Goal: Find specific page/section: Find specific page/section

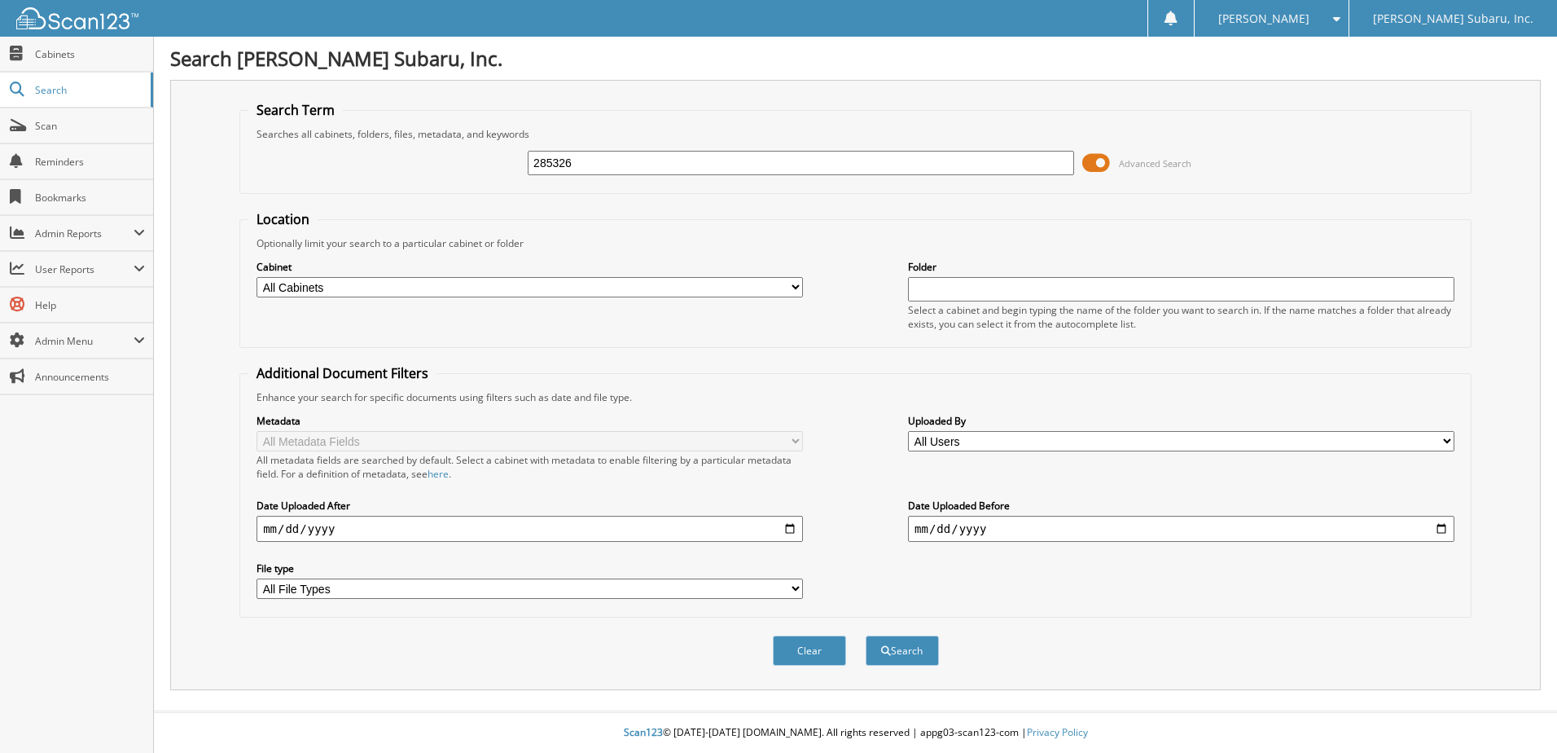
type input "285326"
click at [866, 635] on button "Search" at bounding box center [902, 650] width 73 height 30
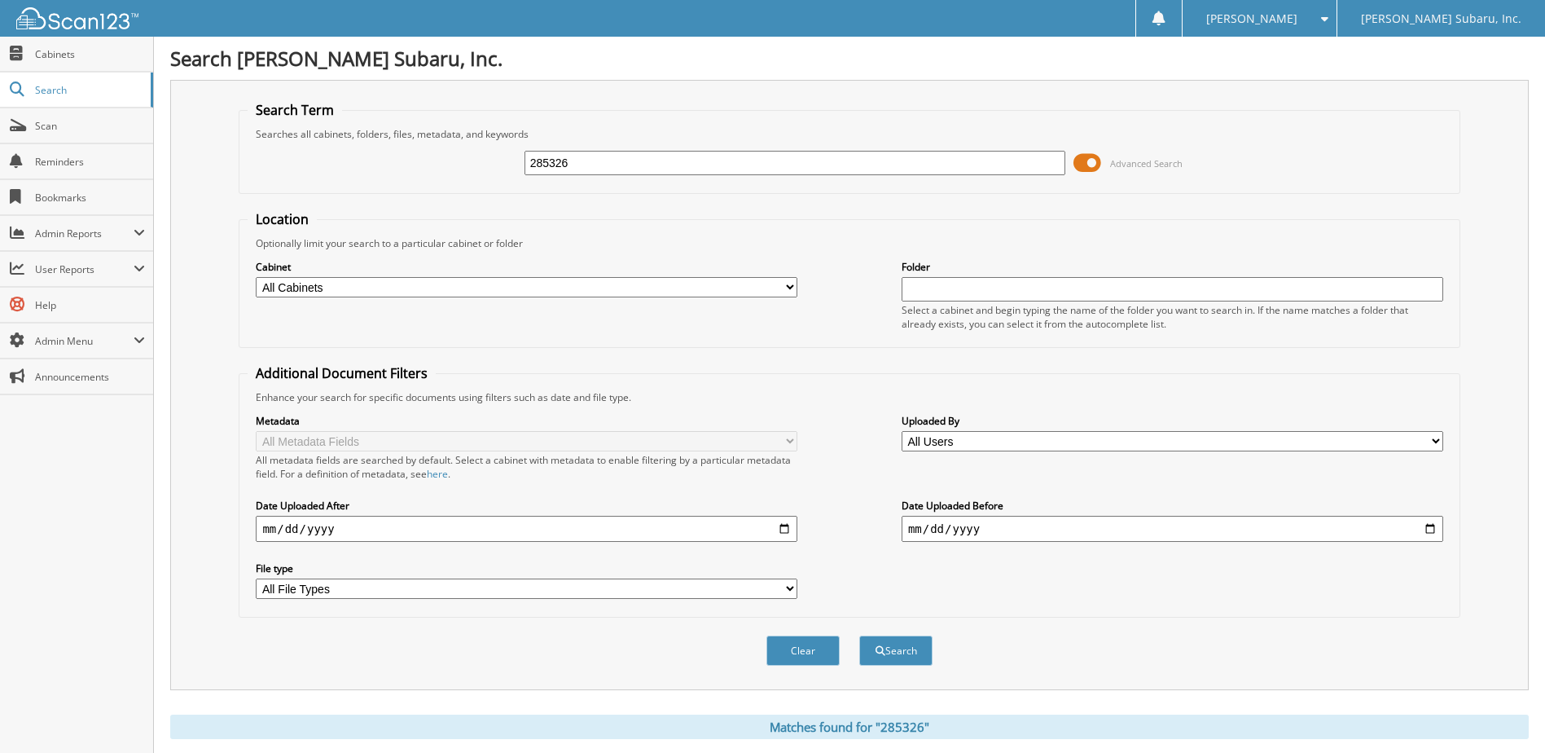
click at [1085, 165] on span at bounding box center [1087, 163] width 28 height 24
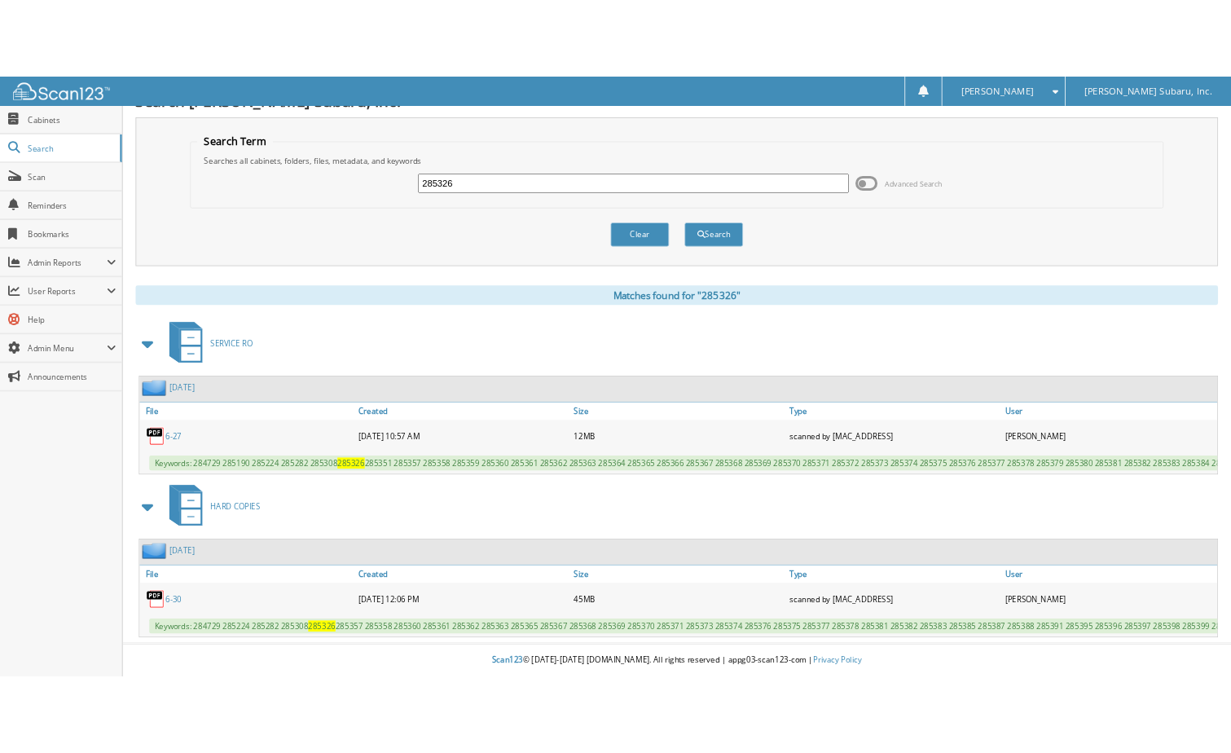
scroll to position [53, 0]
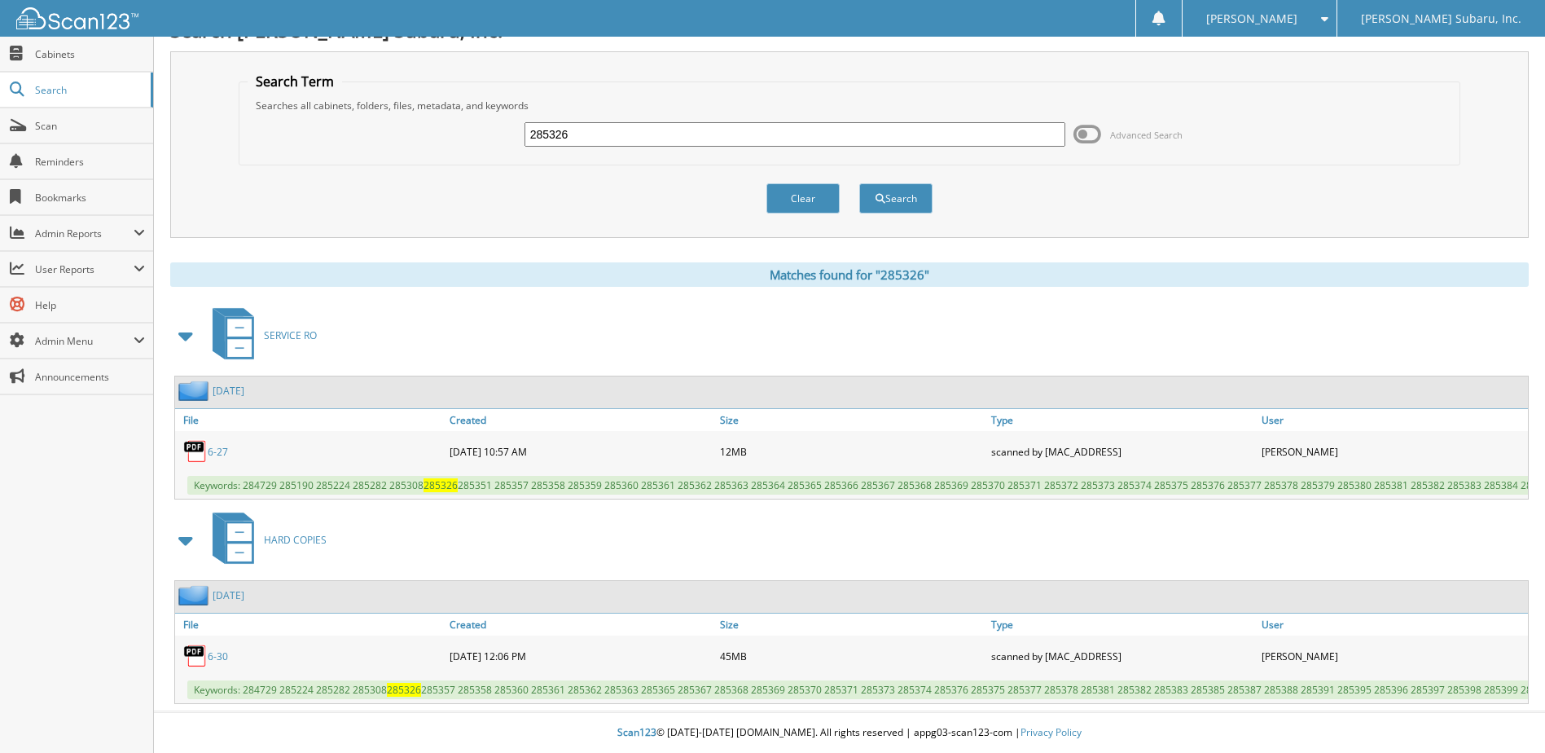
click at [217, 649] on link "6-30" at bounding box center [218, 656] width 20 height 14
